Goal: Information Seeking & Learning: Learn about a topic

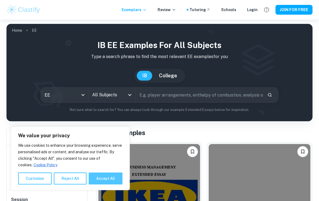
click at [108, 177] on button "Accept All" at bounding box center [106, 178] width 34 height 12
checkbox input "true"
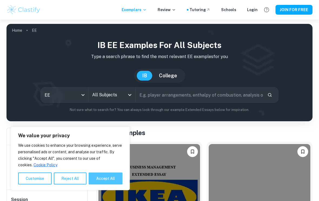
checkbox input "true"
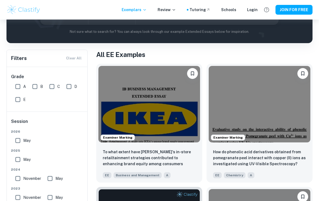
scroll to position [79, 0]
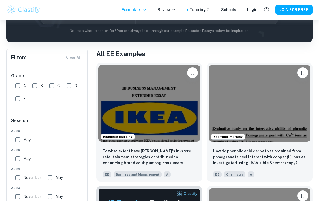
click at [18, 87] on input "A" at bounding box center [17, 85] width 11 height 11
checkbox input "true"
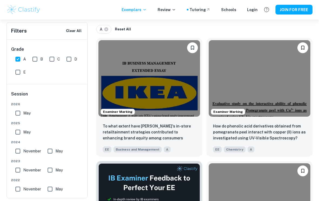
scroll to position [133, 0]
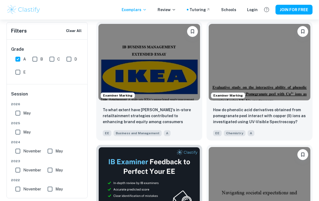
click at [18, 131] on input "May" at bounding box center [17, 131] width 11 height 11
checkbox input "true"
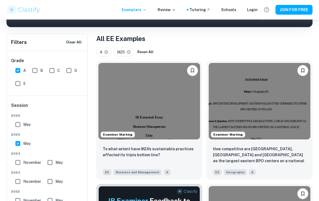
scroll to position [0, 0]
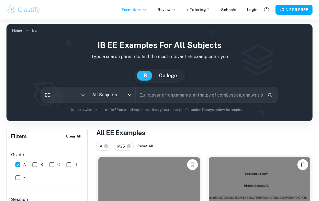
click at [127, 94] on icon "Open" at bounding box center [130, 94] width 6 height 6
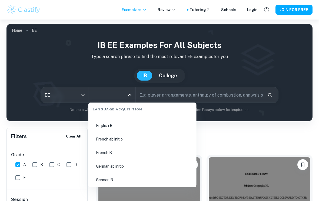
scroll to position [413, 0]
click at [107, 126] on li "English B" at bounding box center [143, 125] width 104 height 12
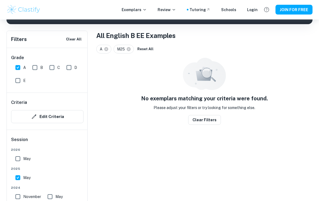
scroll to position [103, 0]
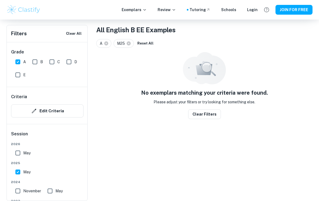
click at [19, 192] on input "November" at bounding box center [17, 190] width 11 height 11
checkbox input "true"
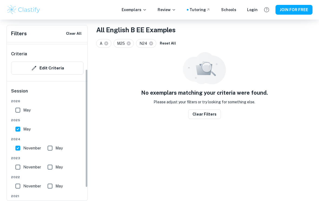
scroll to position [48, 0]
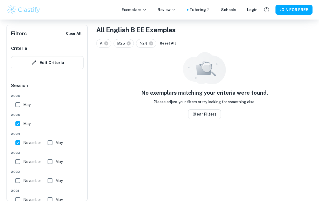
click at [20, 161] on input "November" at bounding box center [17, 161] width 11 height 11
checkbox input "true"
click at [18, 126] on input "May" at bounding box center [17, 123] width 11 height 11
checkbox input "false"
click at [17, 143] on input "November" at bounding box center [17, 142] width 11 height 11
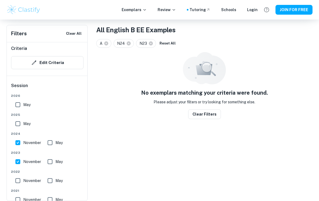
checkbox input "false"
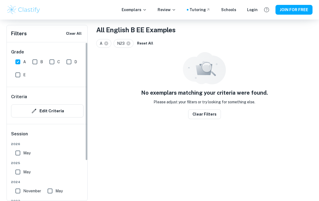
scroll to position [0, 0]
click at [34, 62] on input "B" at bounding box center [34, 61] width 11 height 11
checkbox input "true"
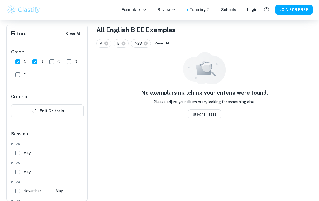
click at [50, 61] on input "C" at bounding box center [52, 61] width 11 height 11
checkbox input "true"
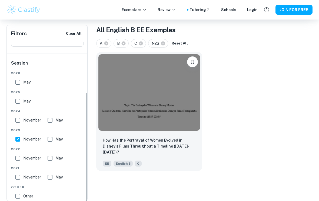
scroll to position [70, 0]
click at [18, 159] on input "November" at bounding box center [17, 158] width 11 height 11
checkbox input "true"
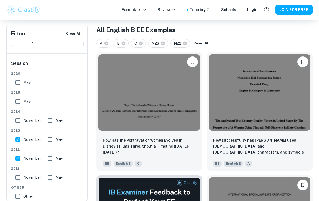
click at [51, 159] on input "May" at bounding box center [50, 158] width 11 height 11
checkbox input "true"
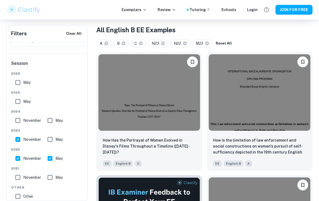
click at [49, 143] on input "May" at bounding box center [50, 139] width 11 height 11
checkbox input "true"
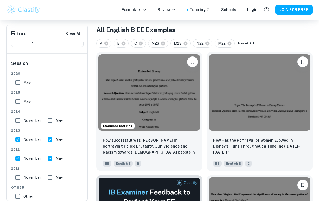
click at [52, 123] on input "May" at bounding box center [50, 120] width 11 height 11
checkbox input "true"
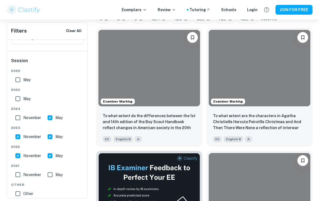
scroll to position [127, 0]
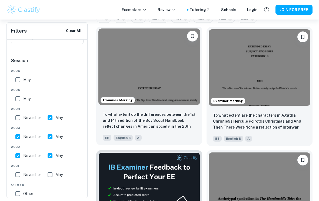
click at [157, 80] on img at bounding box center [150, 66] width 102 height 76
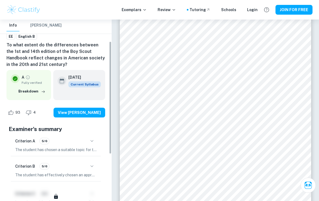
scroll to position [37, 0]
click at [92, 141] on icon "button" at bounding box center [92, 141] width 6 height 6
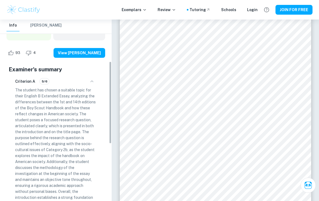
scroll to position [97, 0]
click at [90, 81] on icon "button" at bounding box center [92, 81] width 6 height 6
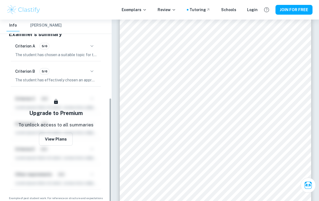
scroll to position [132, 0]
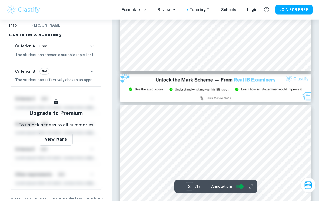
type input "3"
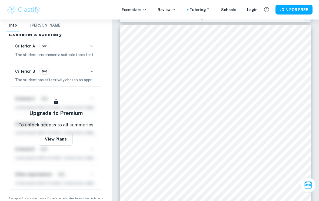
scroll to position [610, 0]
click at [296, 9] on button "JOIN FOR FREE" at bounding box center [294, 10] width 37 height 10
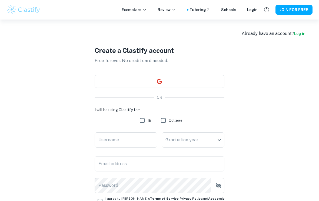
click at [140, 120] on input "IB" at bounding box center [142, 120] width 11 height 11
checkbox input "true"
click at [119, 140] on div "Username Username" at bounding box center [126, 140] width 63 height 17
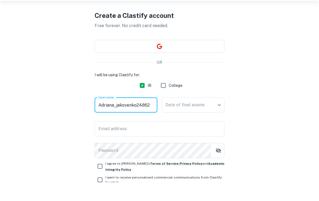
scroll to position [18, 0]
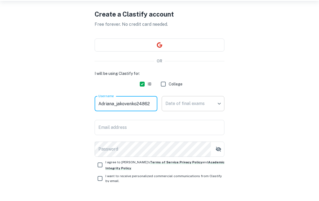
type input "Adriana_jakovenko24862"
click at [214, 106] on body "We value your privacy We use cookies to enhance your browsing experience, serve…" at bounding box center [159, 102] width 319 height 201
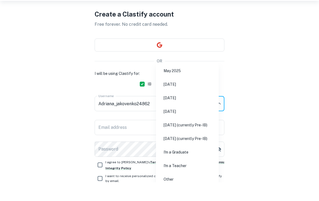
scroll to position [37, 0]
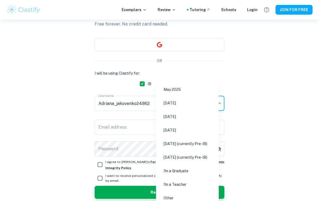
click at [175, 117] on li "[DATE]" at bounding box center [187, 116] width 58 height 12
type input "M26"
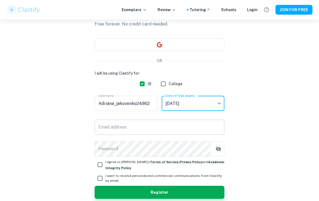
click at [129, 129] on input "Email address" at bounding box center [160, 126] width 130 height 15
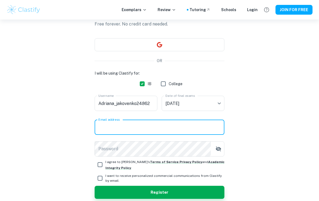
scroll to position [36, 0]
type input "[PERSON_NAME][EMAIL_ADDRESS][DOMAIN_NAME]"
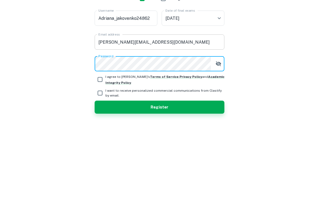
scroll to position [51, 0]
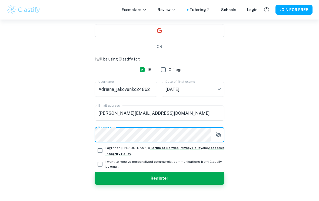
click at [103, 151] on input "I agree to [PERSON_NAME]'s Terms of Service , Privacy Policy and Academic Integ…" at bounding box center [100, 150] width 11 height 11
checkbox input "true"
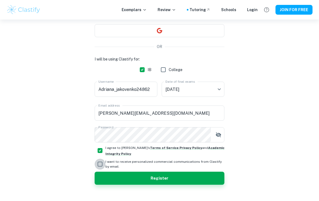
click at [96, 167] on input "I want to receive personalized commercial communications from Clastify by email." at bounding box center [100, 163] width 11 height 11
click at [99, 164] on input "I want to receive personalized commercial communications from Clastify by email." at bounding box center [100, 163] width 11 height 11
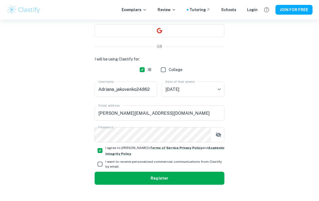
click at [158, 177] on button "Register" at bounding box center [160, 177] width 130 height 13
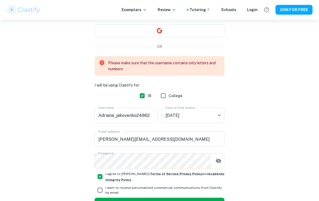
click at [103, 190] on input "I want to receive personalized commercial communications from Clastify by email." at bounding box center [100, 189] width 11 height 11
checkbox input "true"
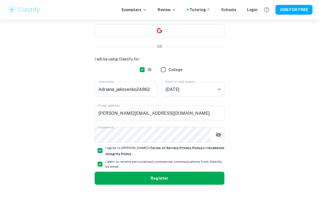
click at [147, 178] on button "Register" at bounding box center [160, 177] width 130 height 13
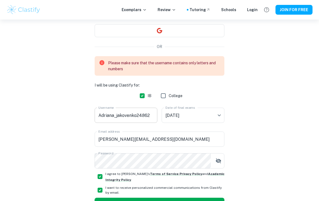
click at [147, 115] on input "Adriana_jakovenko24862" at bounding box center [126, 114] width 63 height 15
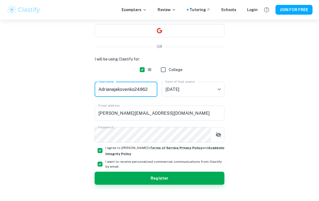
type input "Adrianajakovenko24862"
click at [180, 175] on button "Register" at bounding box center [160, 177] width 130 height 13
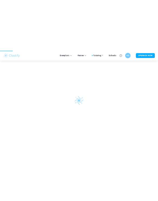
scroll to position [0, 0]
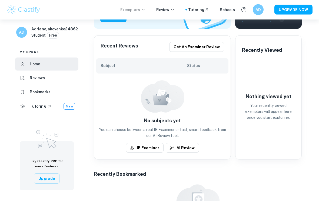
scroll to position [97, 0]
click at [140, 8] on p "Exemplars" at bounding box center [132, 10] width 25 height 6
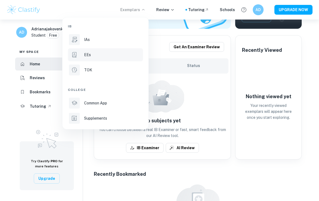
click at [93, 59] on li "EEs" at bounding box center [105, 54] width 75 height 13
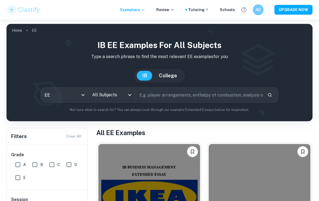
click at [117, 94] on input "All Subjects" at bounding box center [108, 95] width 34 height 10
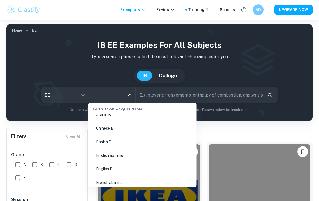
scroll to position [371, 0]
click at [104, 166] on li "English B" at bounding box center [143, 167] width 104 height 12
type input "English B"
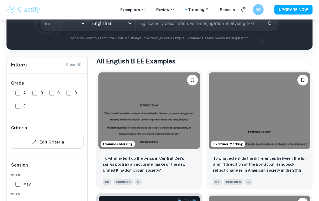
click at [15, 94] on input "A" at bounding box center [17, 93] width 11 height 11
checkbox input "true"
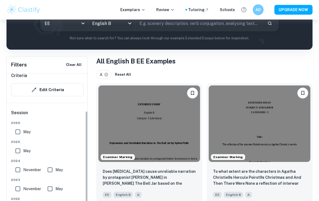
scroll to position [53, 0]
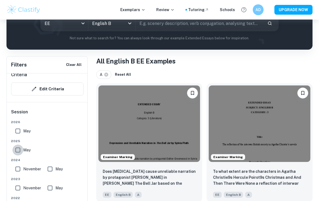
click at [18, 151] on input "May" at bounding box center [17, 149] width 11 height 11
checkbox input "true"
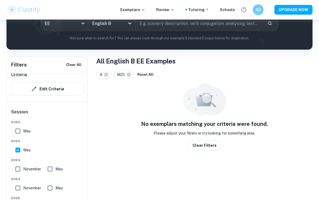
click at [18, 170] on input "November" at bounding box center [17, 168] width 11 height 11
checkbox input "true"
click at [52, 169] on input "May" at bounding box center [50, 168] width 11 height 11
checkbox input "true"
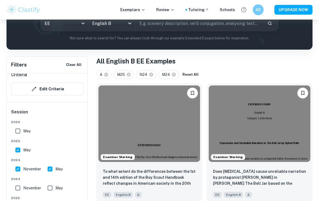
click at [51, 189] on input "May" at bounding box center [50, 187] width 11 height 11
checkbox input "true"
click at [18, 187] on input "November" at bounding box center [17, 187] width 11 height 11
checkbox input "true"
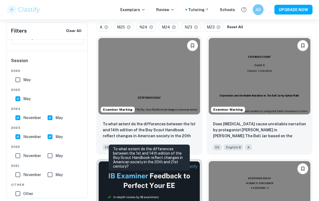
scroll to position [119, 0]
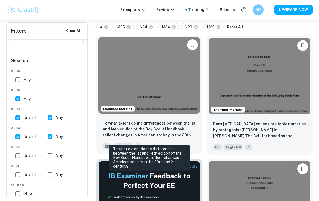
click at [171, 128] on p "To what extent do the differences between the 1st and 14th edition of the Boy S…" at bounding box center [149, 129] width 93 height 18
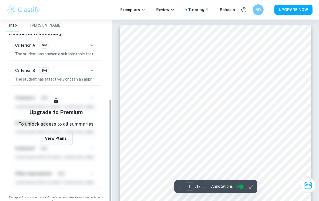
scroll to position [136, 0]
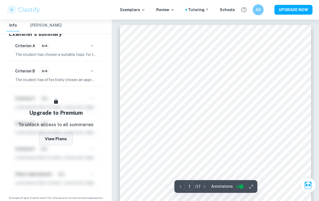
click at [60, 139] on button "View Plans" at bounding box center [56, 138] width 34 height 13
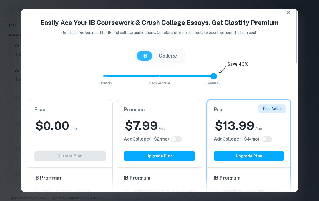
scroll to position [4, 0]
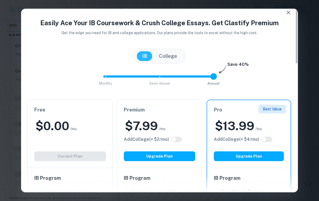
click at [288, 11] on icon "button" at bounding box center [288, 12] width 6 height 6
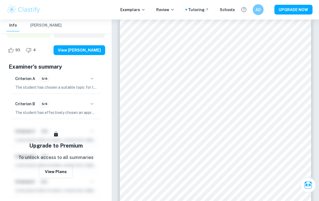
scroll to position [8, 0]
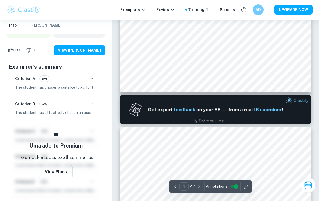
type input "2"
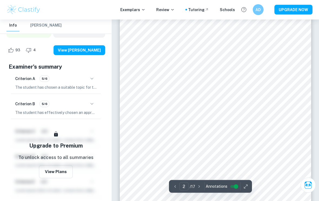
scroll to position [321, 0]
